Goal: Transaction & Acquisition: Purchase product/service

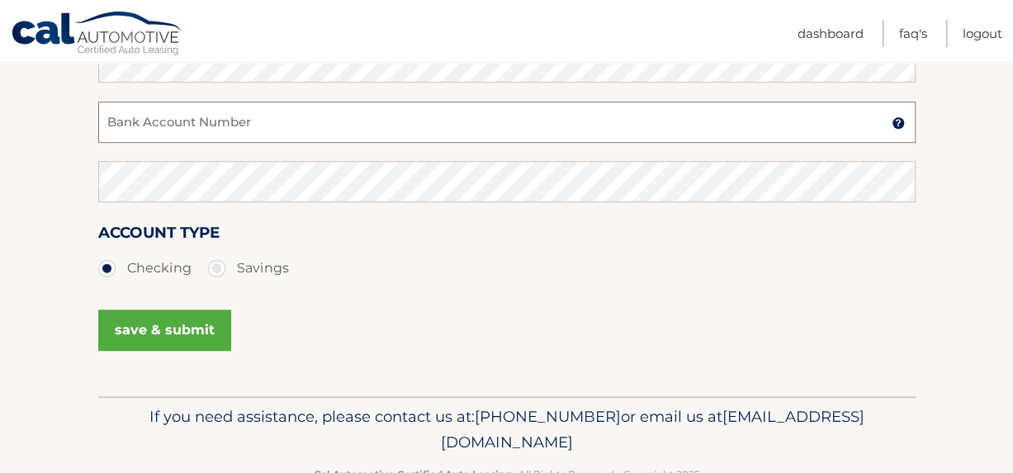
click at [207, 123] on input "Bank Account Number" at bounding box center [506, 122] width 817 height 41
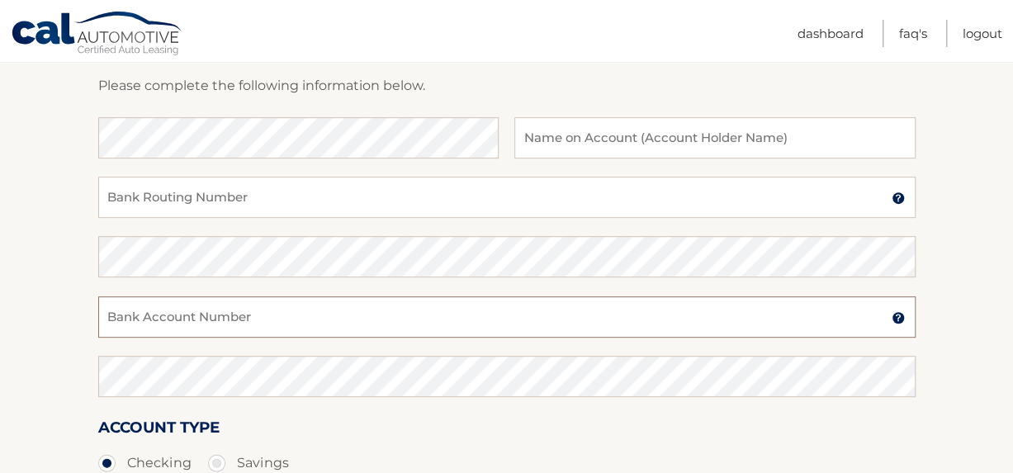
scroll to position [106, 0]
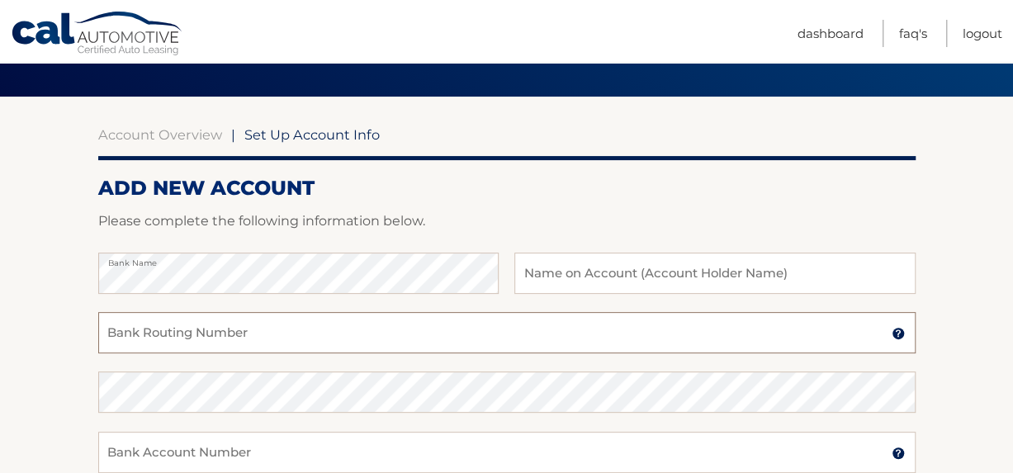
click at [203, 331] on input "Bank Routing Number" at bounding box center [506, 332] width 817 height 41
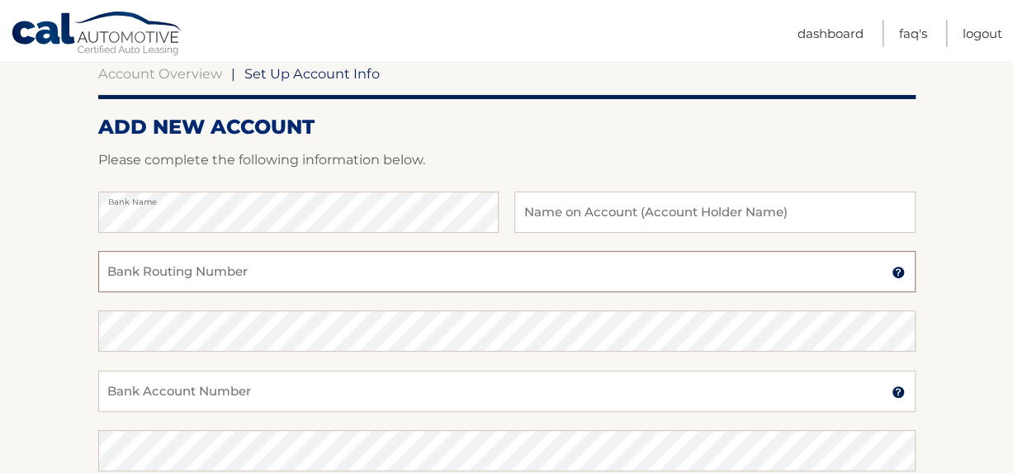
scroll to position [188, 0]
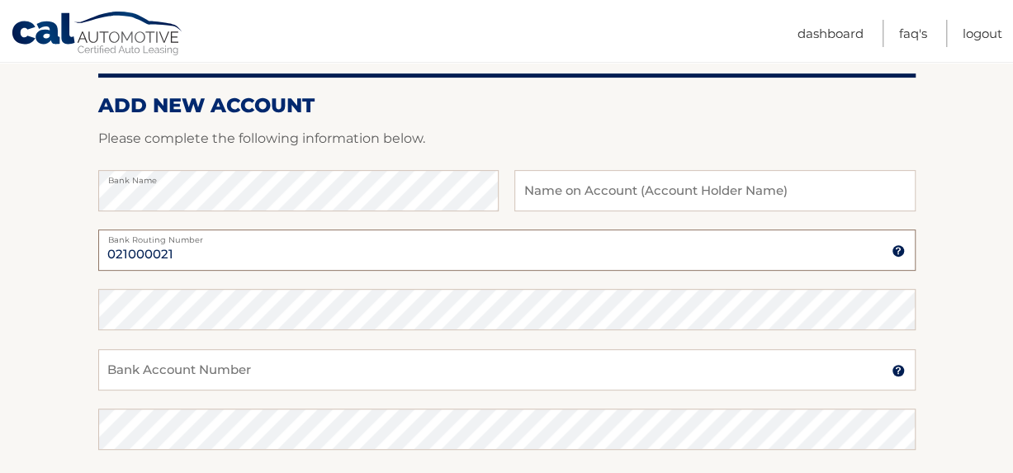
type input "021000021"
click at [276, 375] on input "Bank Account Number" at bounding box center [506, 369] width 817 height 41
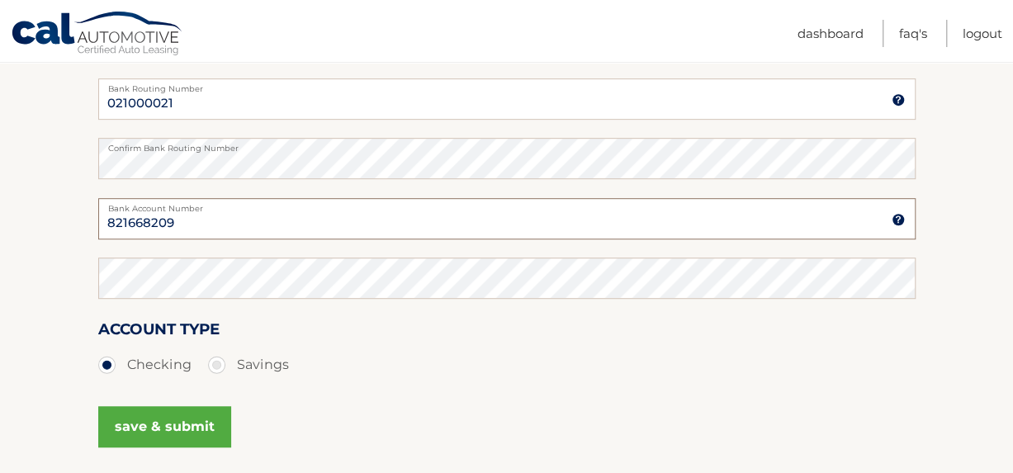
scroll to position [353, 0]
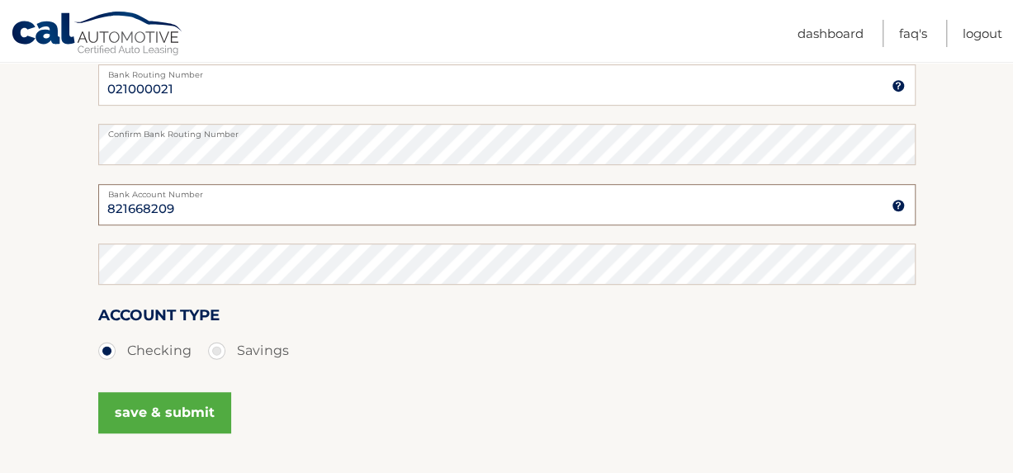
type input "821668209"
click at [184, 400] on button "save & submit" at bounding box center [164, 412] width 133 height 41
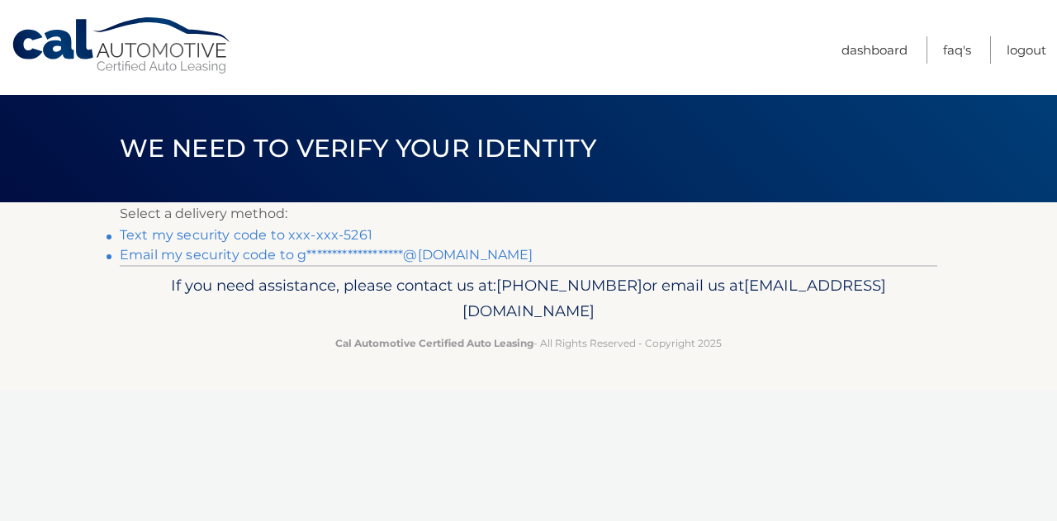
click at [189, 248] on link "**********" at bounding box center [327, 255] width 414 height 16
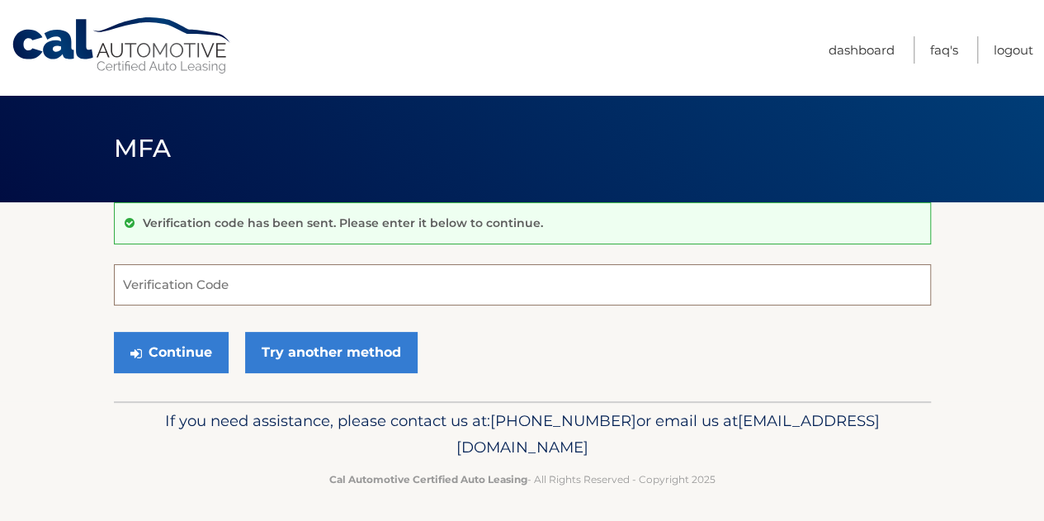
click at [274, 290] on input "Verification Code" at bounding box center [522, 284] width 817 height 41
paste input "406255"
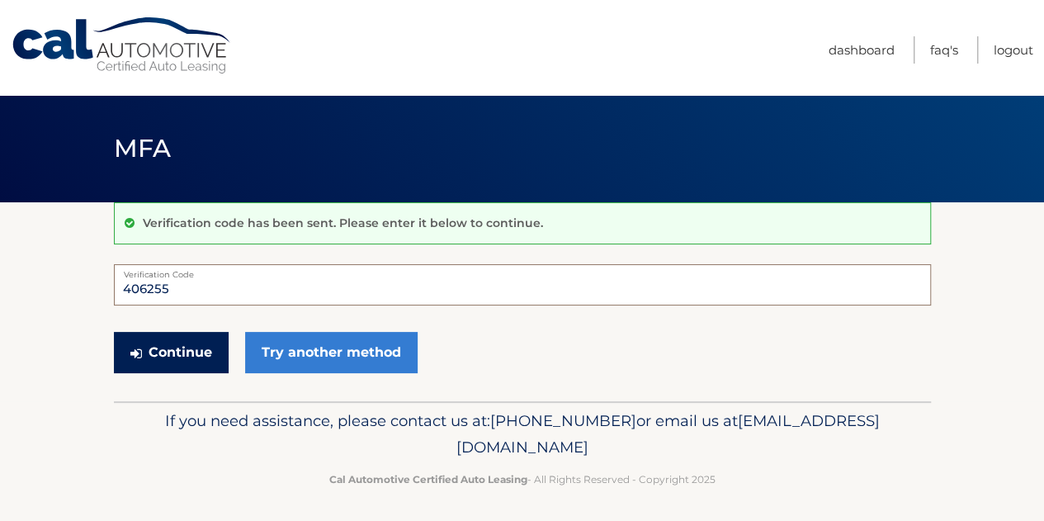
type input "406255"
click at [191, 360] on button "Continue" at bounding box center [171, 352] width 115 height 41
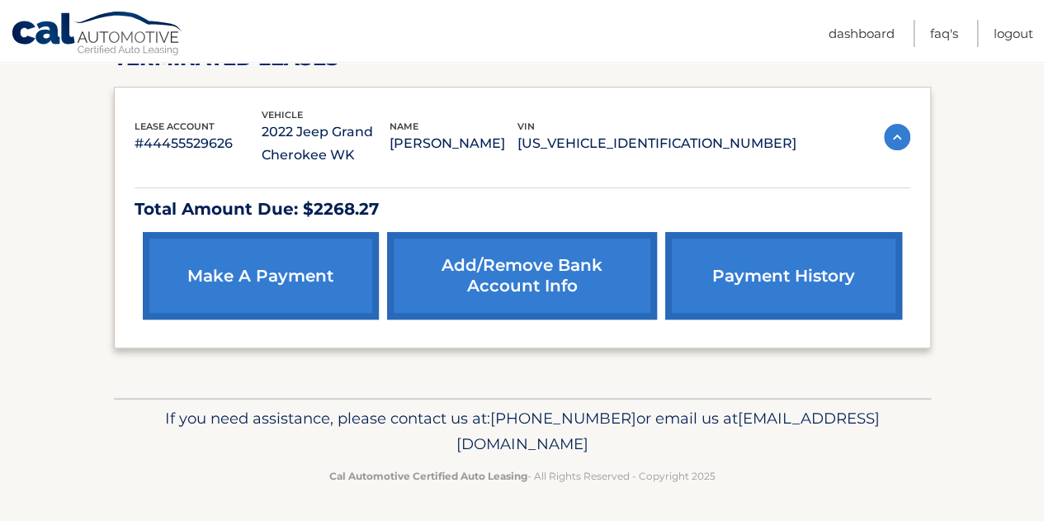
scroll to position [256, 0]
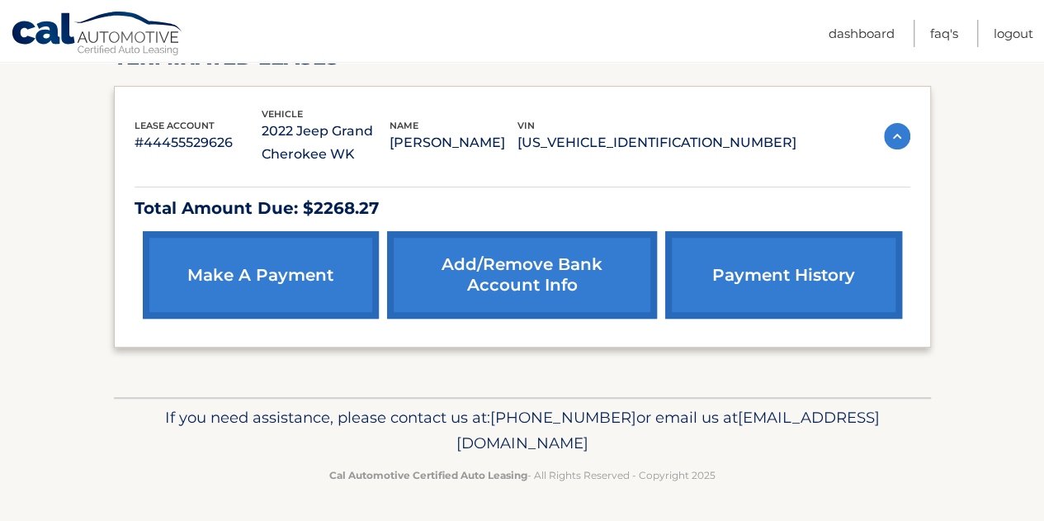
click at [472, 280] on link "Add/Remove bank account info" at bounding box center [522, 274] width 270 height 87
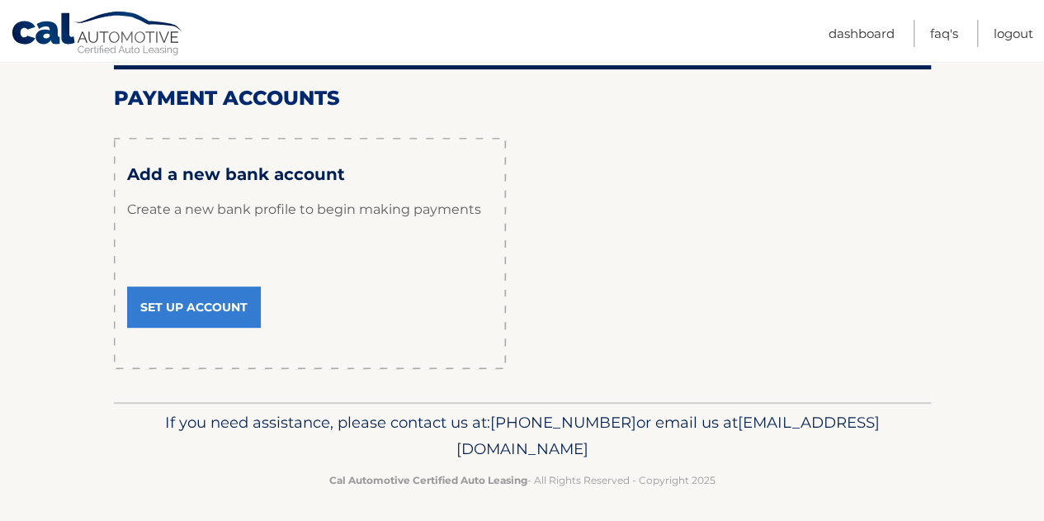
scroll to position [202, 0]
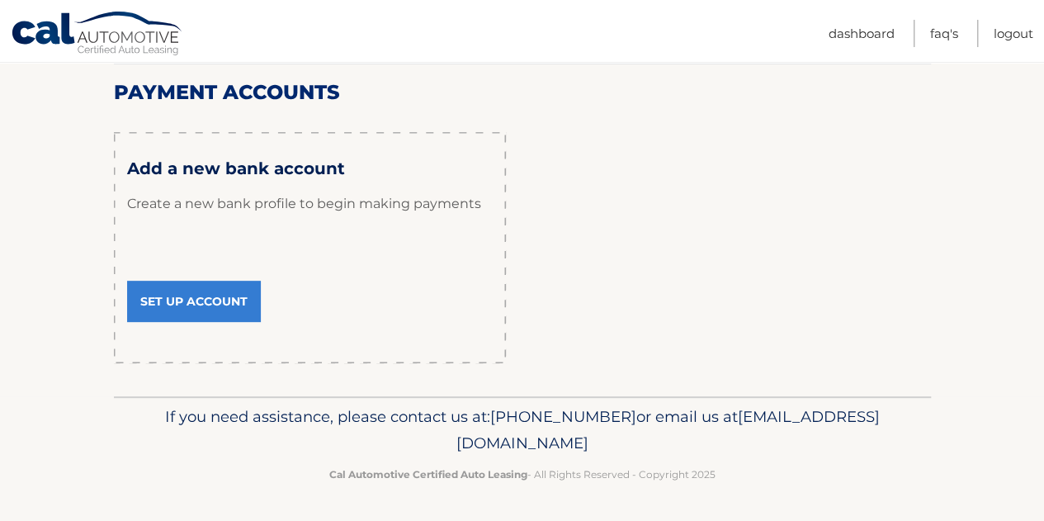
click at [224, 305] on link "Set Up Account" at bounding box center [194, 301] width 134 height 41
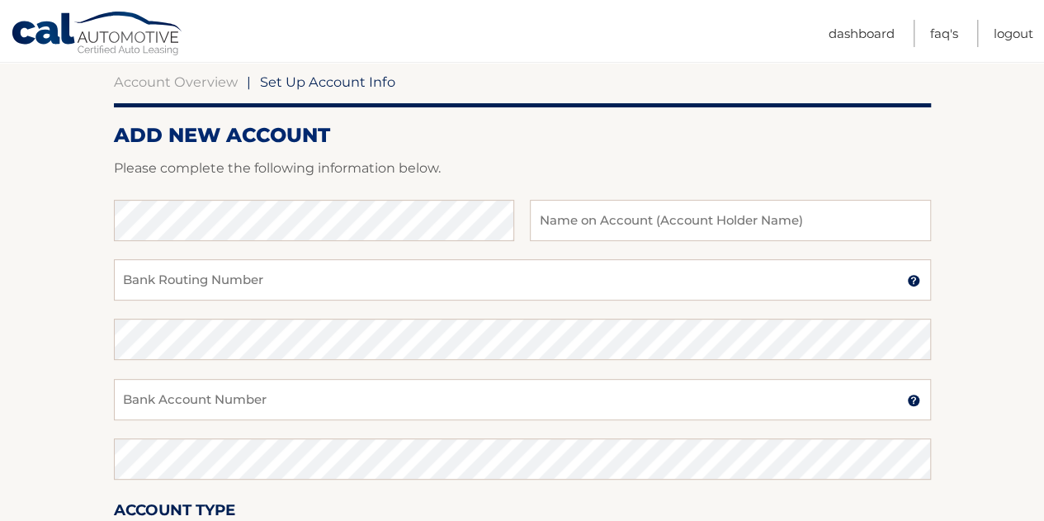
scroll to position [165, 0]
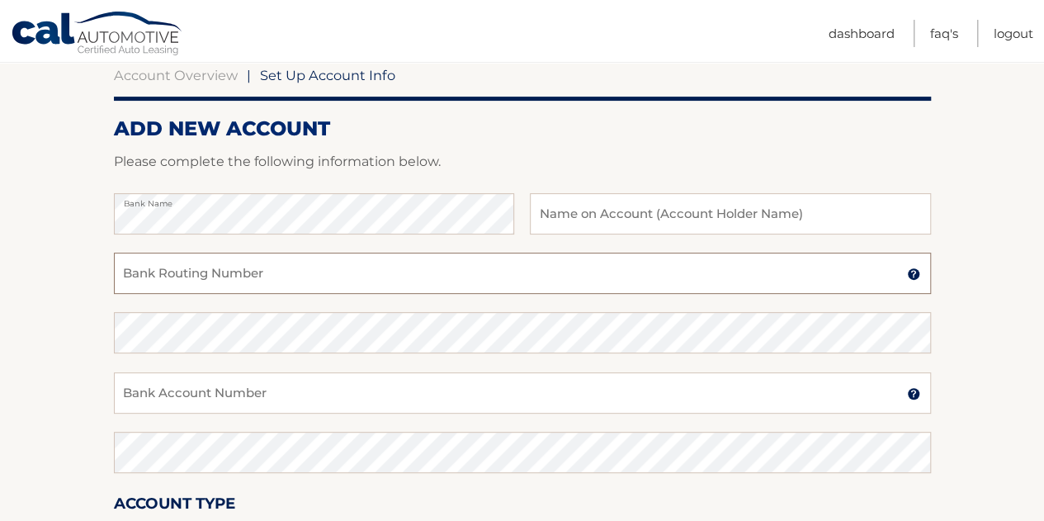
click at [371, 277] on input "Bank Routing Number" at bounding box center [522, 273] width 817 height 41
drag, startPoint x: 371, startPoint y: 277, endPoint x: 0, endPoint y: 262, distance: 370.9
click at [0, 262] on section "Account Overview | Set Up Account Info ADD NEW ACCOUNT Please complete the foll…" at bounding box center [522, 352] width 1044 height 630
type input "021000021"
click at [209, 389] on input "Bank Account Number" at bounding box center [522, 392] width 817 height 41
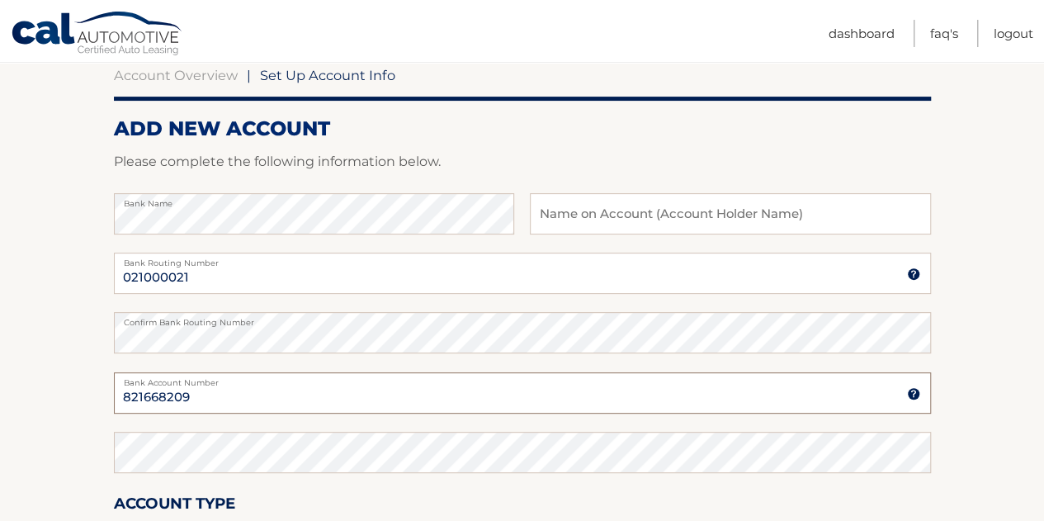
type input "821668209"
drag, startPoint x: 214, startPoint y: 385, endPoint x: 162, endPoint y: 404, distance: 55.1
click at [156, 404] on div "821668209 Bank Account Number" at bounding box center [522, 392] width 817 height 41
click at [188, 399] on input "821668209" at bounding box center [522, 392] width 817 height 41
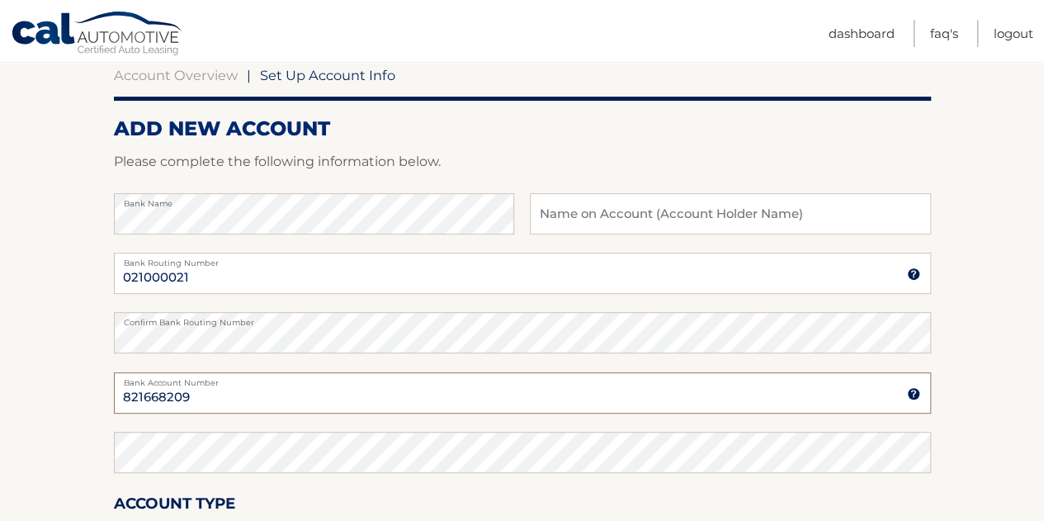
click at [188, 399] on input "821668209" at bounding box center [522, 392] width 817 height 41
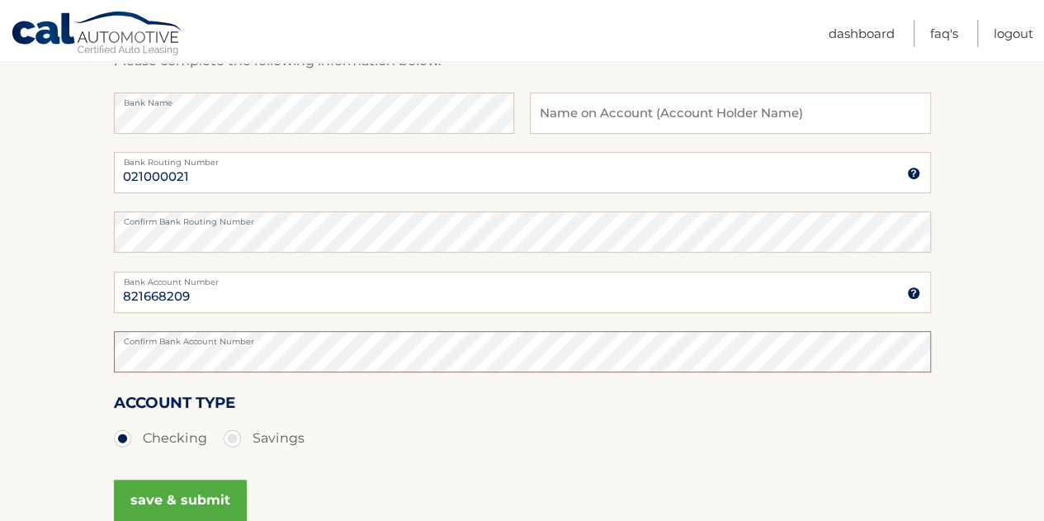
scroll to position [330, 0]
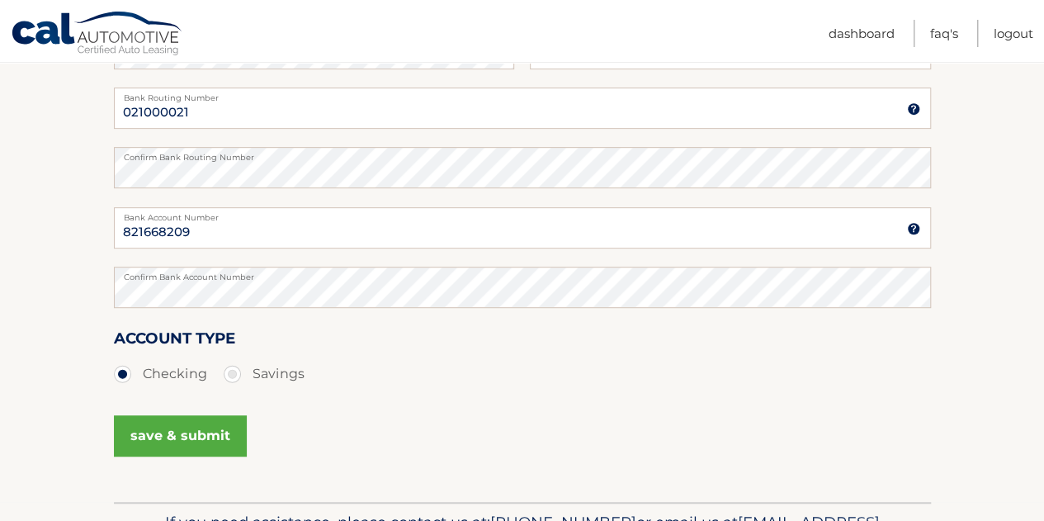
click at [152, 431] on button "save & submit" at bounding box center [180, 435] width 133 height 41
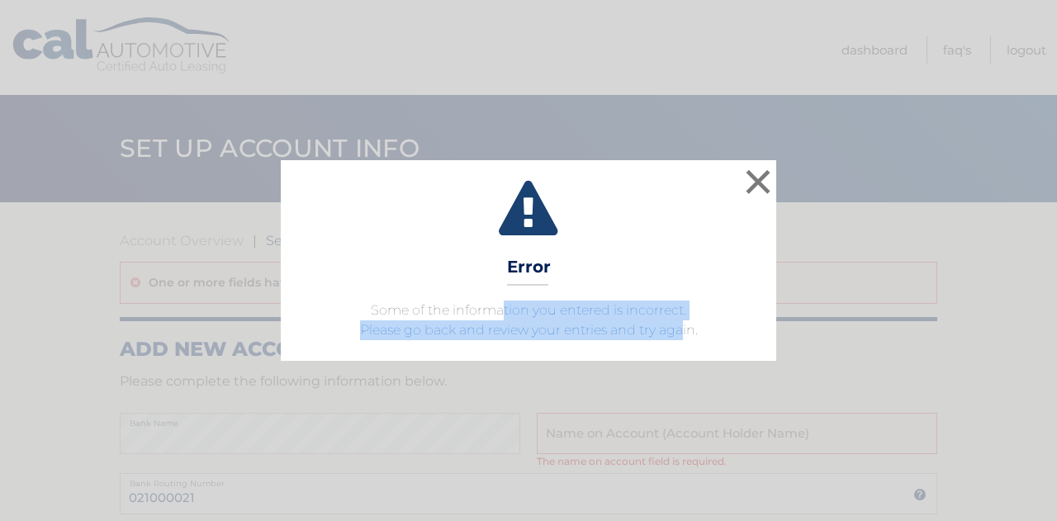
drag, startPoint x: 516, startPoint y: 317, endPoint x: 683, endPoint y: 331, distance: 168.1
click at [683, 331] on span "Some of the information you entered is incorrect. Please go back and review you…" at bounding box center [529, 319] width 338 height 35
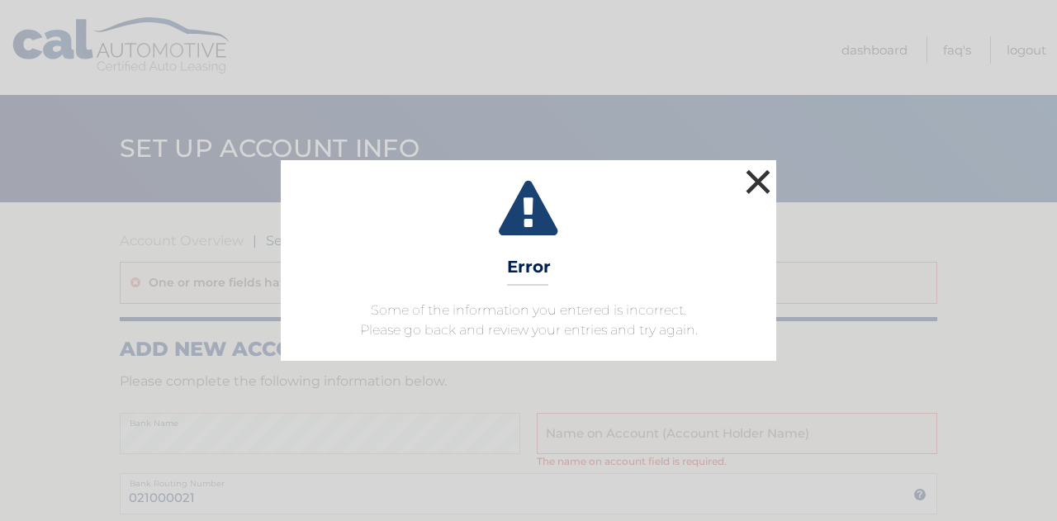
click at [753, 171] on button "×" at bounding box center [757, 181] width 33 height 33
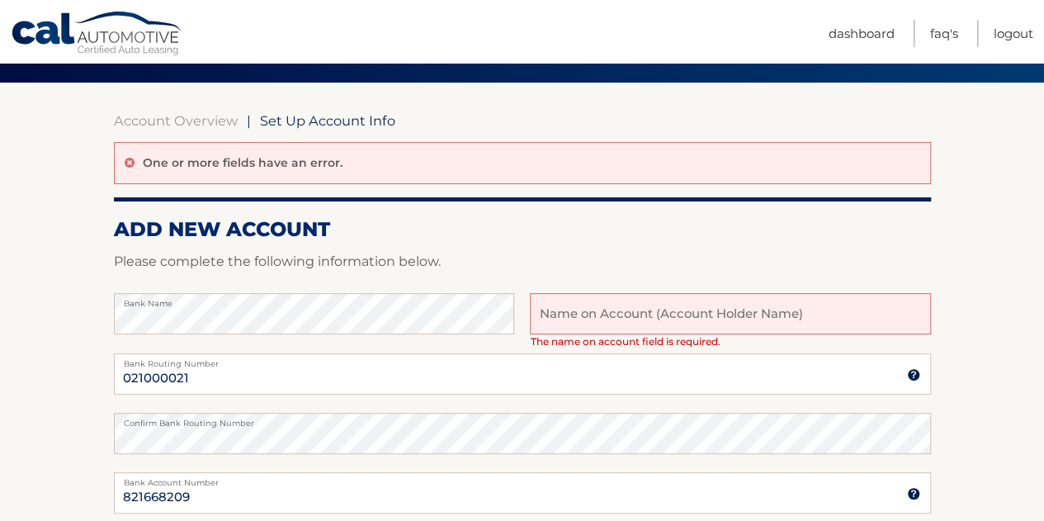
scroll to position [165, 0]
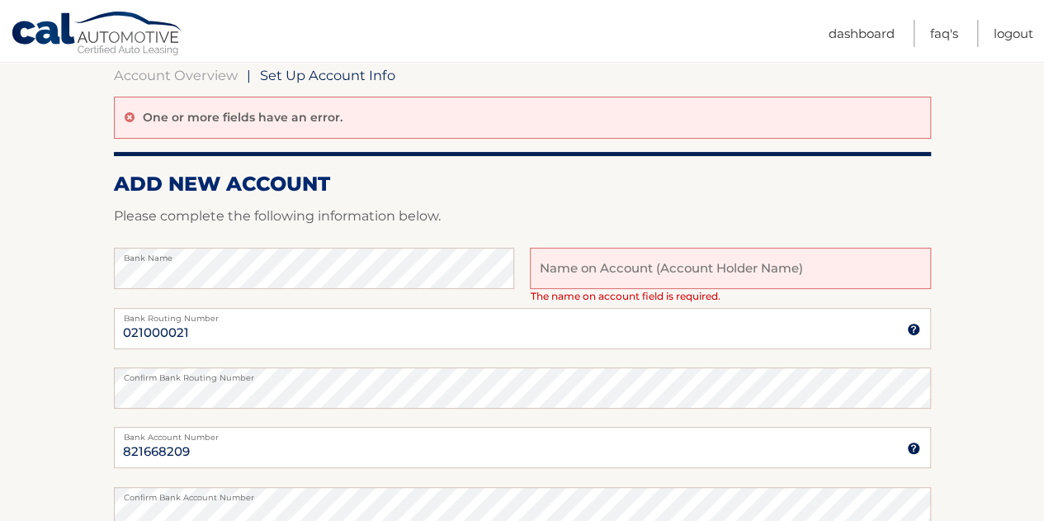
click at [657, 270] on input "text" at bounding box center [730, 268] width 400 height 41
type input "[PERSON_NAME]"
click at [627, 191] on h2 "ADD NEW ACCOUNT" at bounding box center [522, 184] width 817 height 25
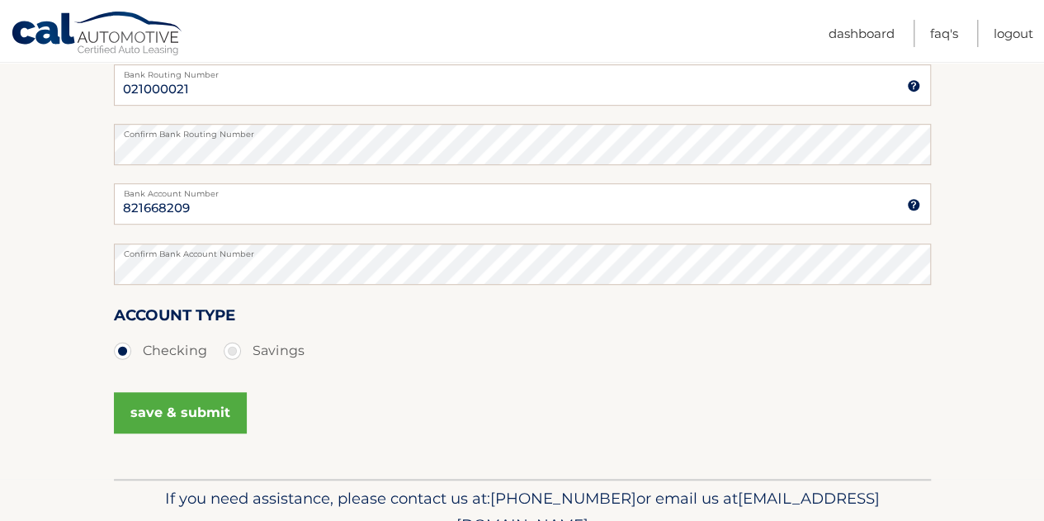
scroll to position [413, 0]
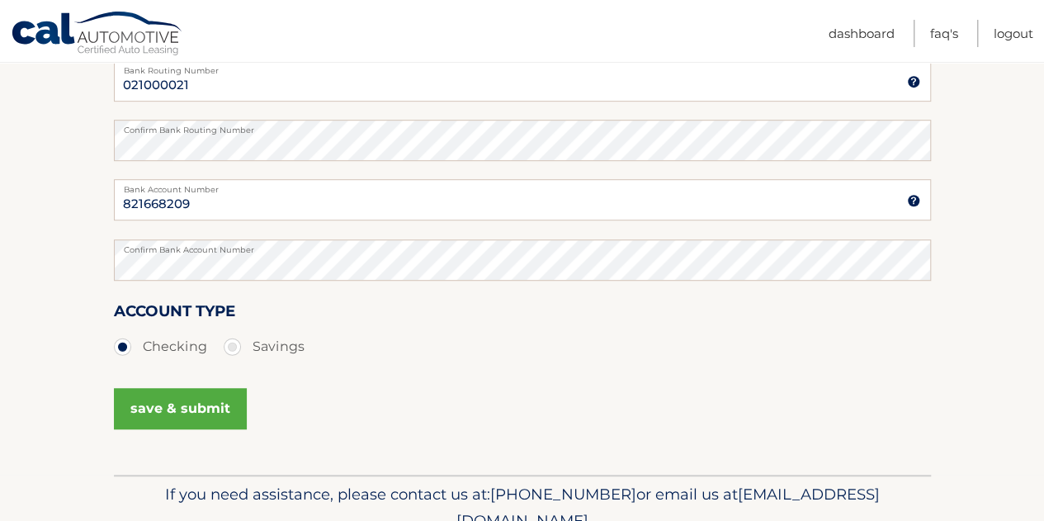
click at [236, 410] on button "save & submit" at bounding box center [180, 408] width 133 height 41
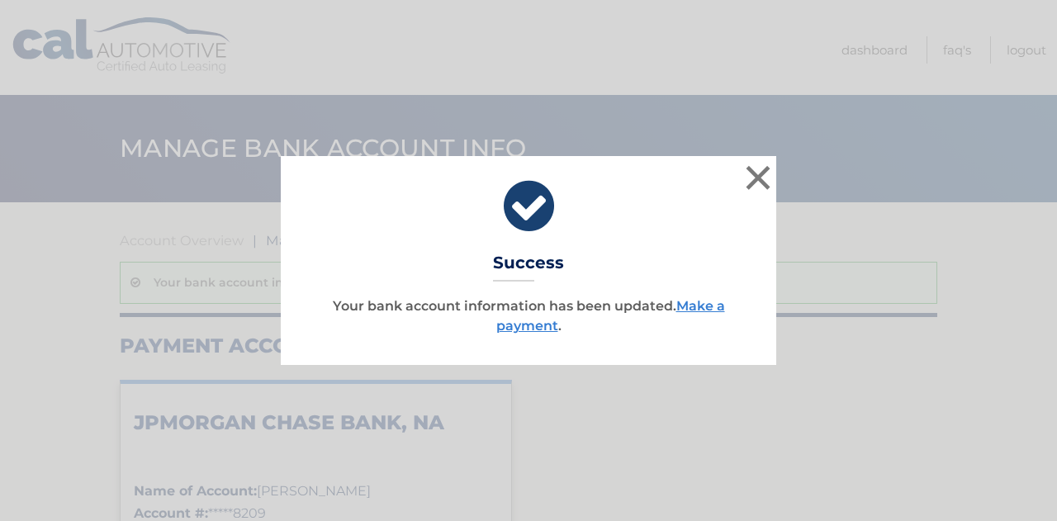
click at [735, 308] on p "Your bank account information has been updated. Make a payment ." at bounding box center [528, 316] width 454 height 40
click at [707, 307] on link "Make a payment" at bounding box center [610, 315] width 229 height 35
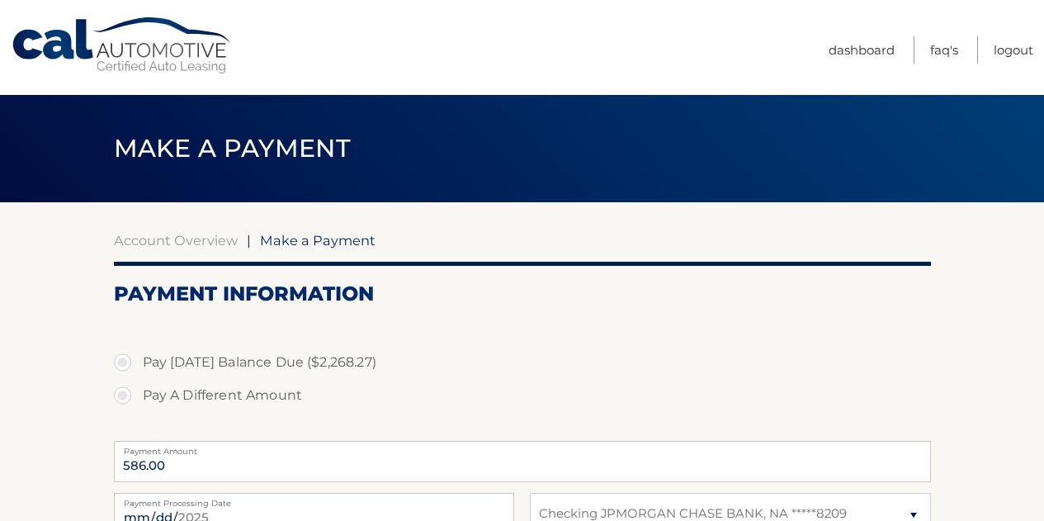
select select "MGQzZmY0OWMtMjE3MC00YTM0LTg3MjQtYjc0MjdhYTEzNjY2"
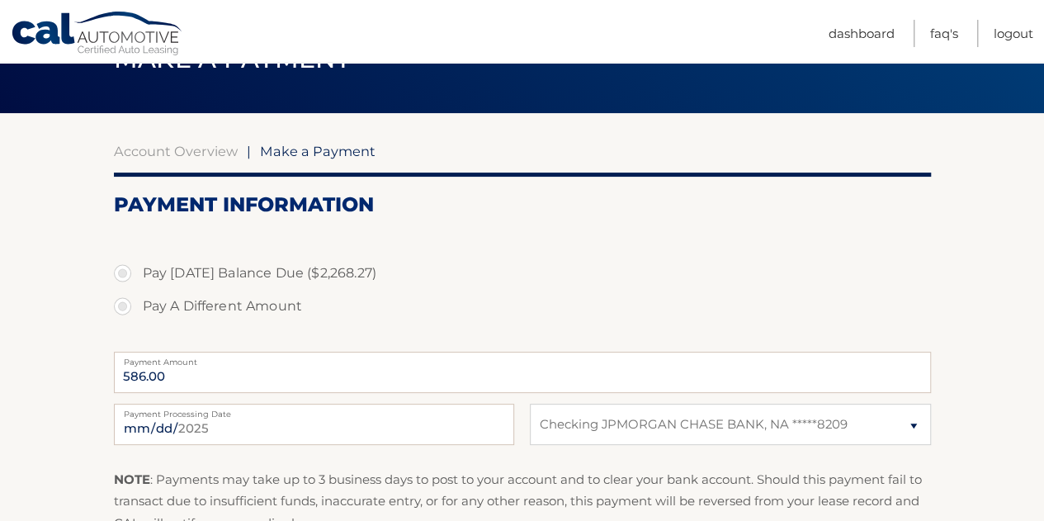
scroll to position [86, 0]
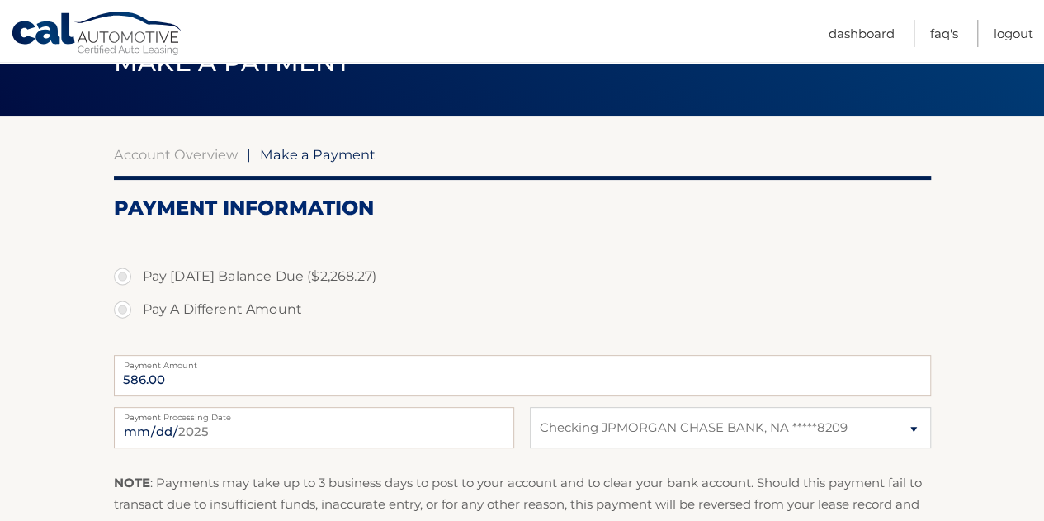
click at [248, 275] on label "Pay [DATE] Balance Due ($2,268.27)" at bounding box center [522, 276] width 817 height 33
click at [137, 275] on input "Pay [DATE] Balance Due ($2,268.27)" at bounding box center [129, 273] width 17 height 26
radio input "true"
type input "2268.27"
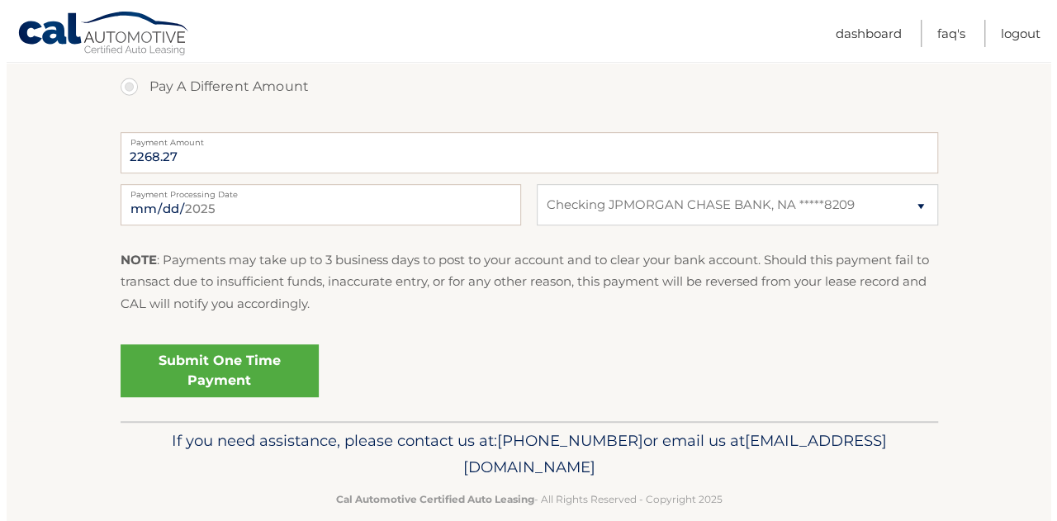
scroll to position [333, 0]
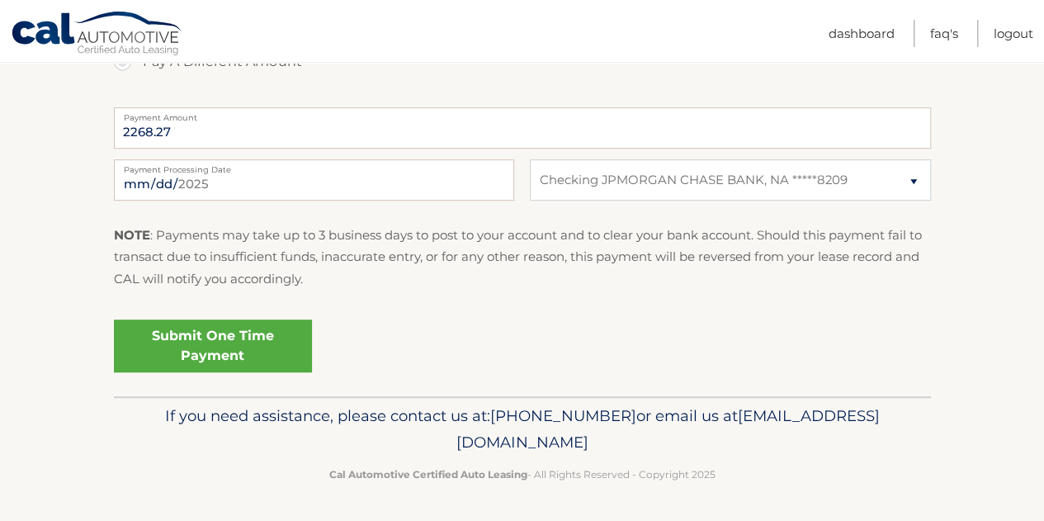
click at [220, 347] on link "Submit One Time Payment" at bounding box center [213, 345] width 198 height 53
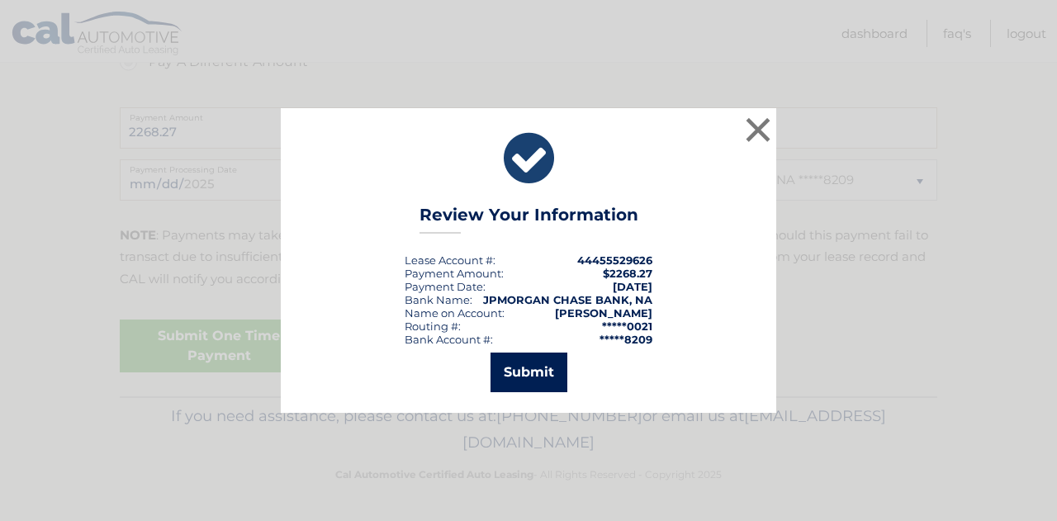
click at [532, 370] on button "Submit" at bounding box center [528, 372] width 77 height 40
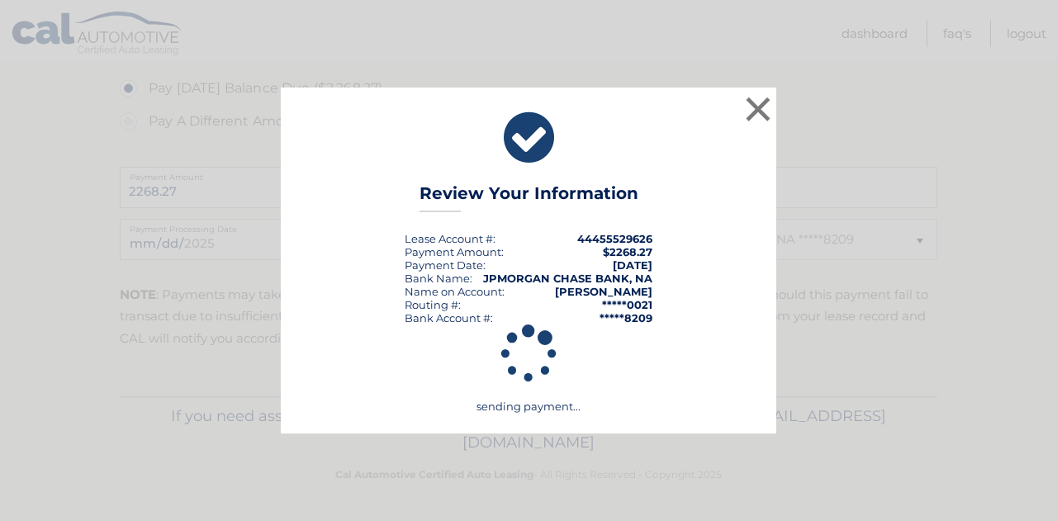
scroll to position [274, 0]
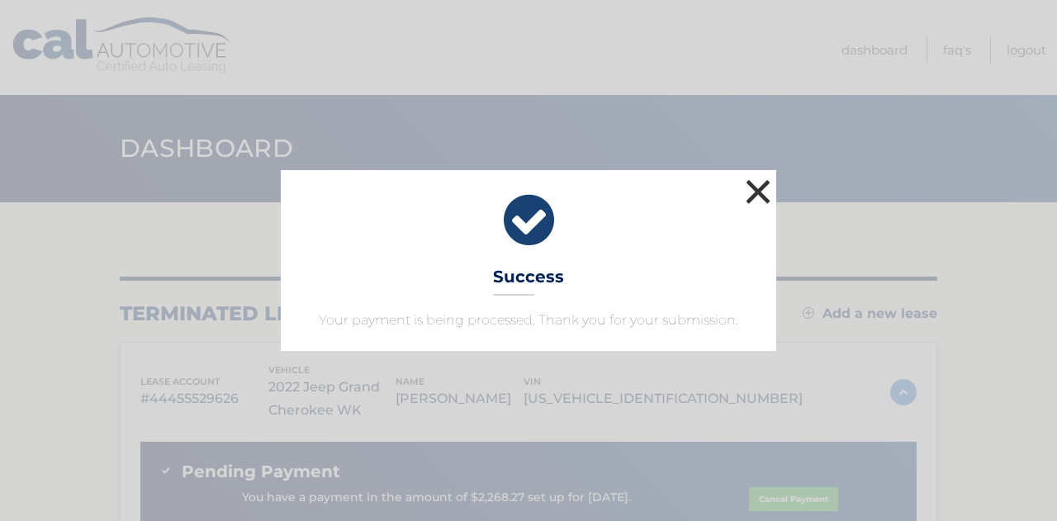
click at [756, 195] on button "×" at bounding box center [757, 191] width 33 height 33
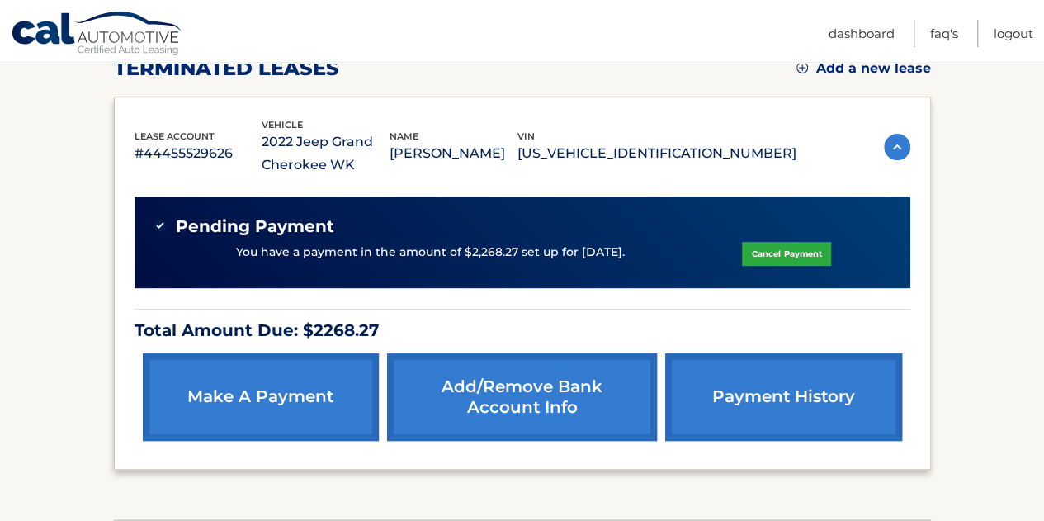
scroll to position [248, 0]
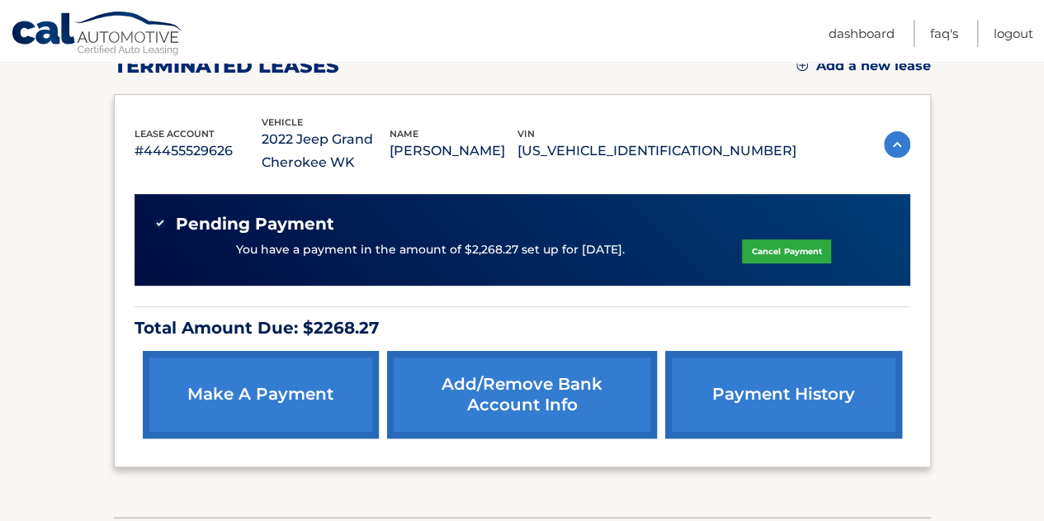
click at [758, 210] on div "Pending Payment You have a payment in the amount of $2,268.27 set up for [DATE]…" at bounding box center [523, 240] width 776 height 92
